Goal: Find specific page/section: Find specific page/section

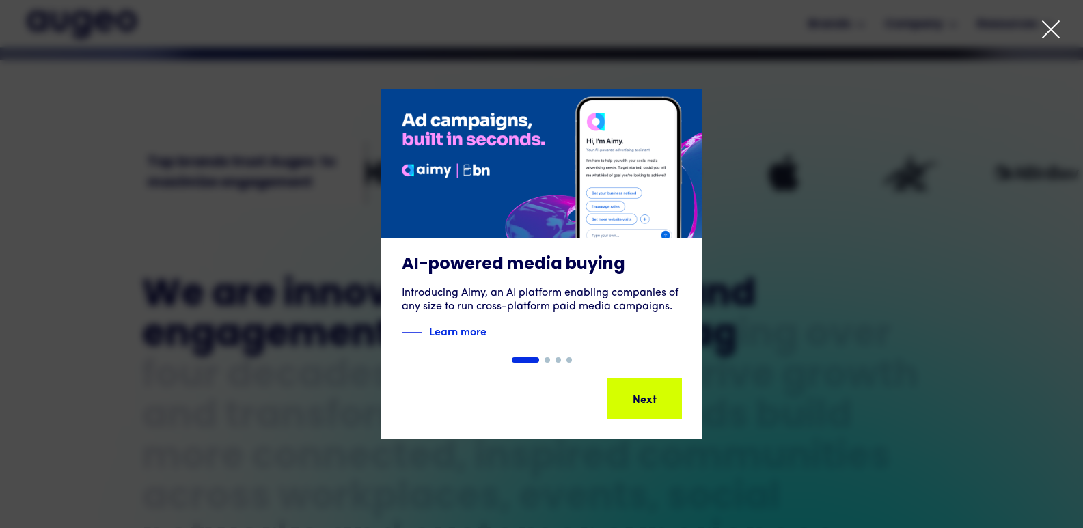
scroll to position [442, 0]
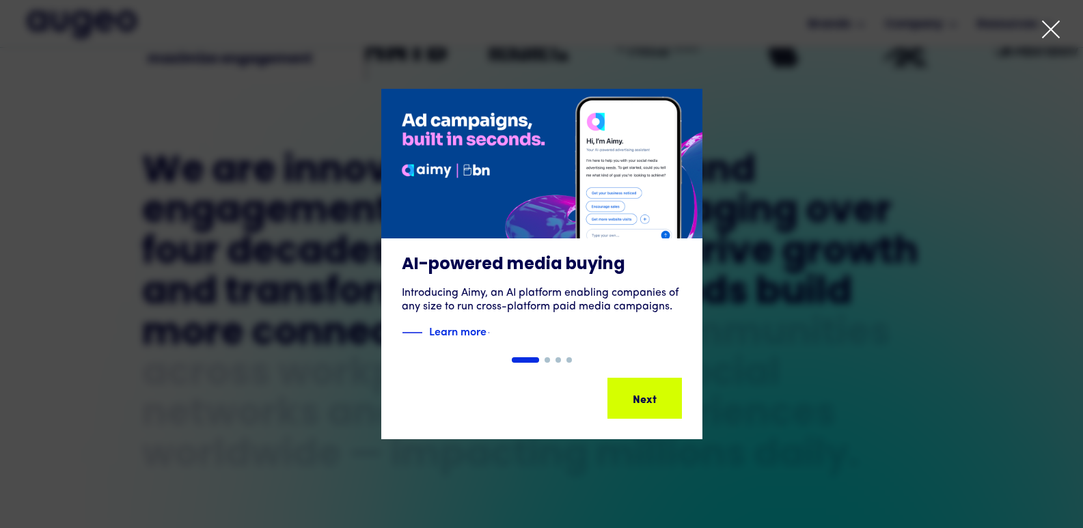
click at [1055, 35] on icon at bounding box center [1051, 29] width 16 height 16
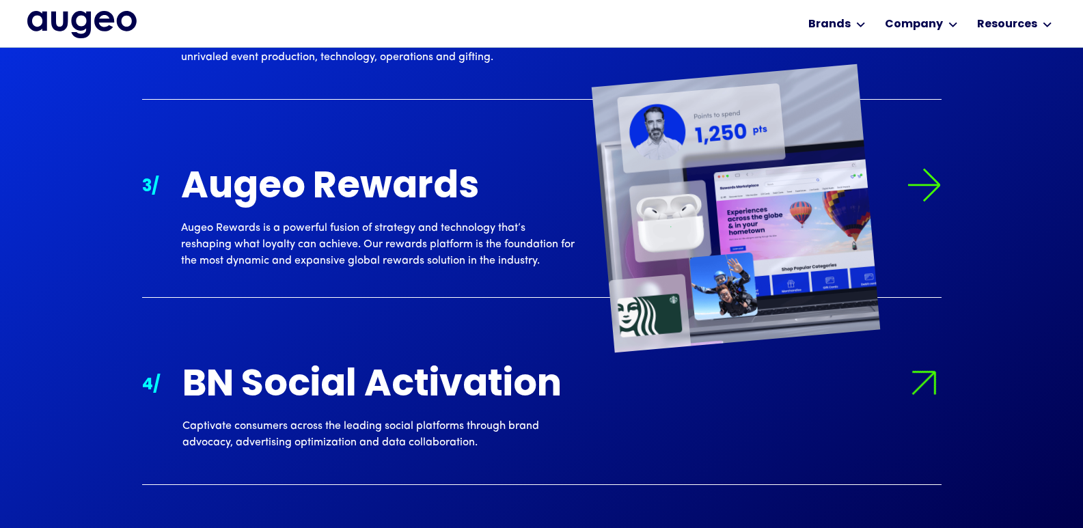
scroll to position [1585, 0]
click at [920, 183] on img at bounding box center [924, 186] width 34 height 34
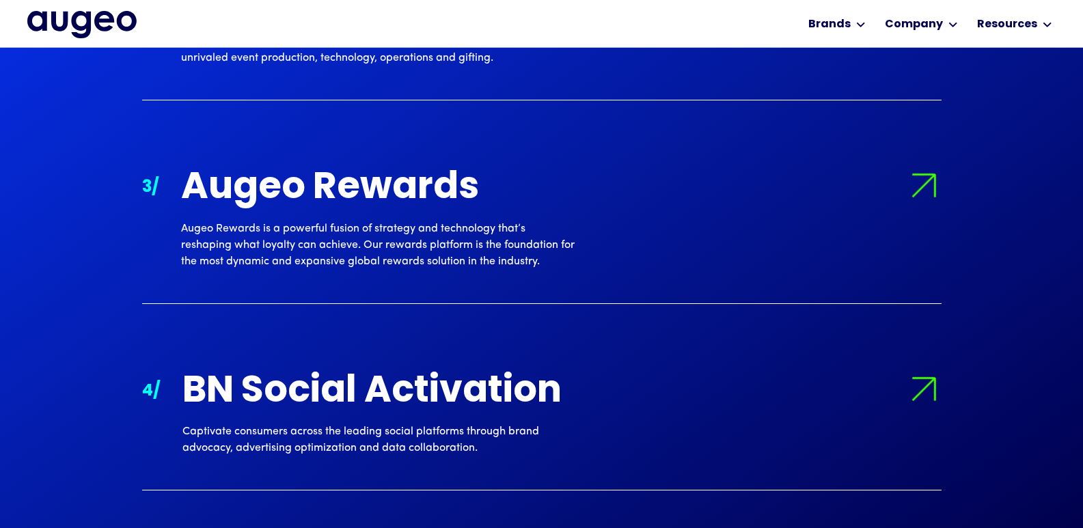
scroll to position [1584, 0]
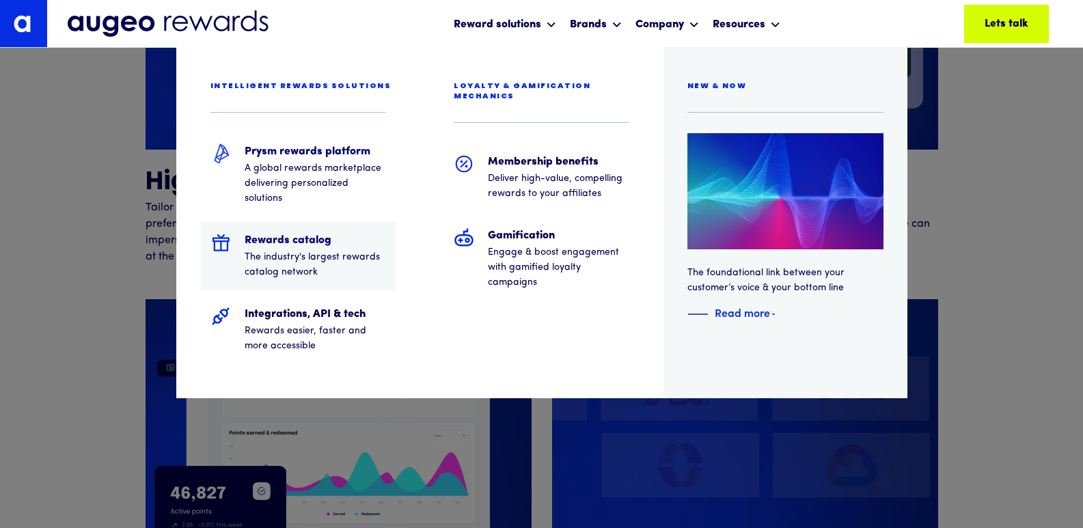
scroll to position [3376, 0]
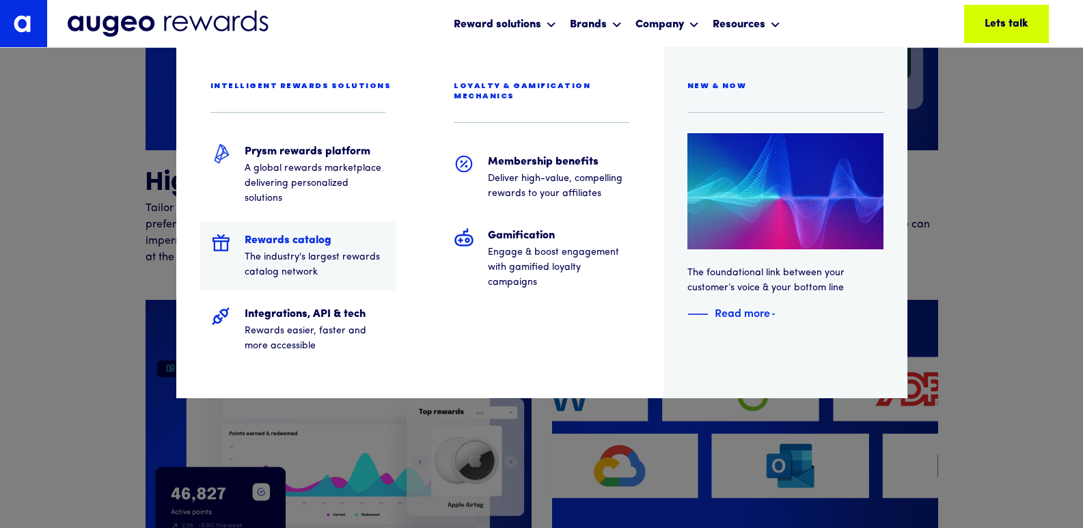
click at [311, 247] on h5 "Rewards catalog" at bounding box center [315, 240] width 141 height 16
